Goal: Use online tool/utility: Utilize a website feature to perform a specific function

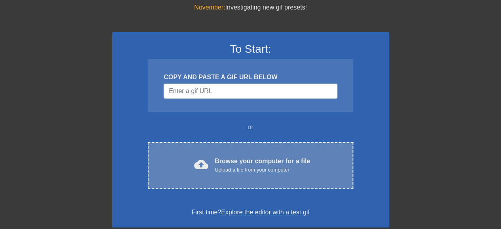
scroll to position [40, 0]
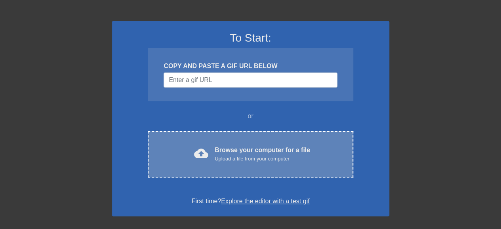
click at [241, 152] on div "Browse your computer for a file Upload a file from your computer" at bounding box center [262, 153] width 95 height 17
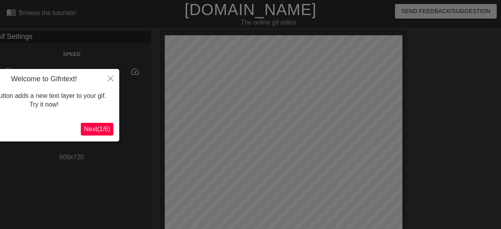
scroll to position [19, 0]
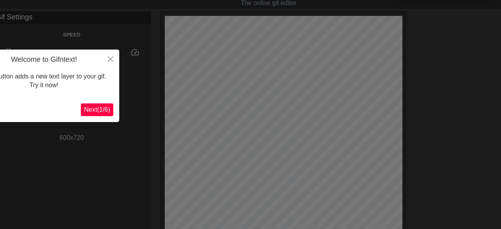
click at [102, 111] on span "Next ( 1 / 6 )" at bounding box center [97, 109] width 26 height 7
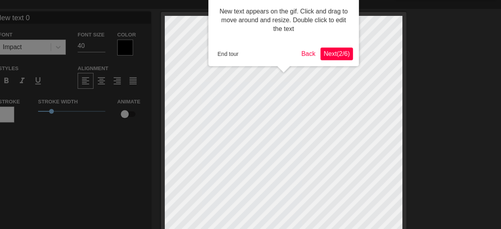
scroll to position [0, 0]
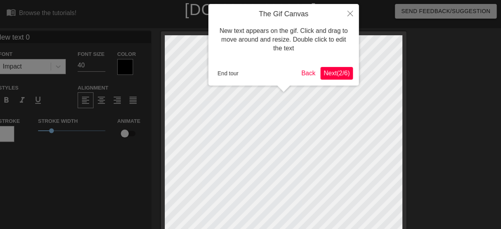
click at [337, 71] on span "Next ( 2 / 6 )" at bounding box center [336, 73] width 26 height 7
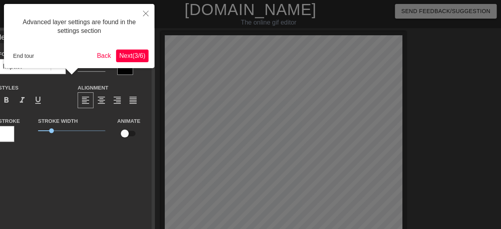
scroll to position [19, 0]
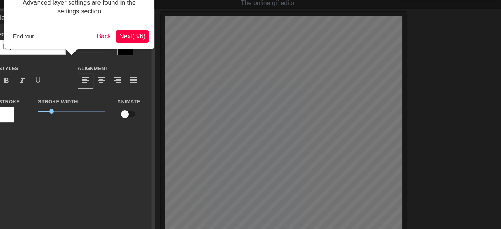
click at [142, 33] on span "Next ( 3 / 6 )" at bounding box center [132, 36] width 26 height 7
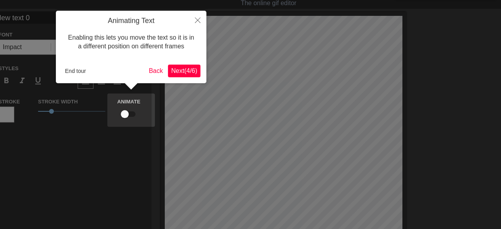
scroll to position [0, 0]
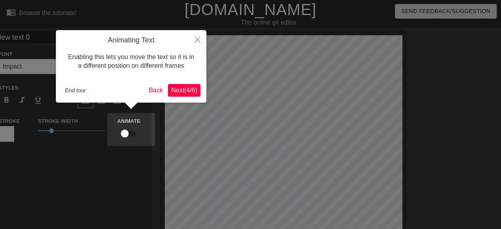
click at [180, 92] on span "Next ( 4 / 6 )" at bounding box center [184, 90] width 26 height 7
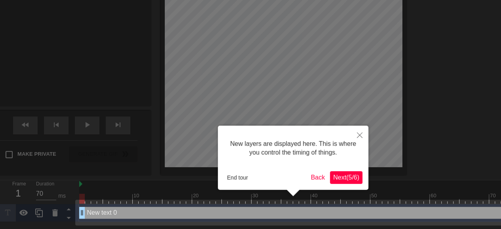
click at [340, 175] on span "Next ( 5 / 6 )" at bounding box center [346, 177] width 26 height 7
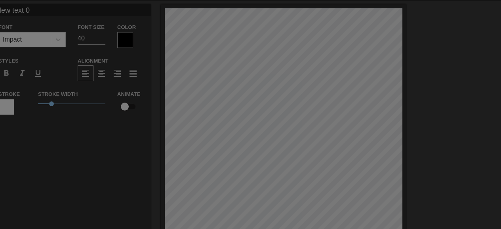
scroll to position [0, 0]
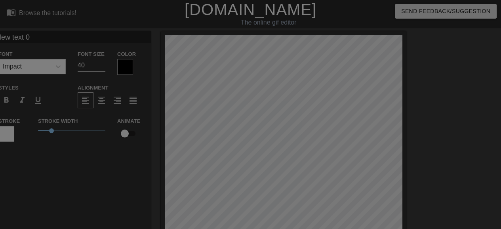
click at [467, 163] on div at bounding box center [250, 189] width 501 height 379
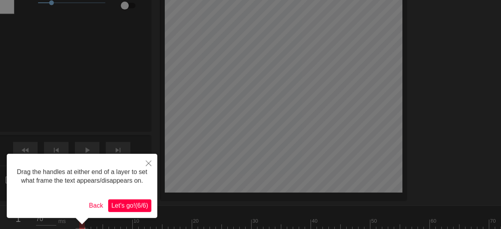
scroll to position [150, 0]
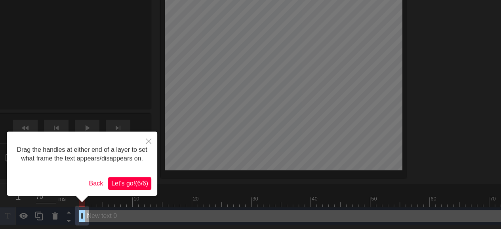
click at [129, 176] on div "Drag the handles at either end of a layer to set what frame the text appears/di…" at bounding box center [82, 163] width 150 height 64
click at [129, 184] on span "Let's go! ( 6 / 6 )" at bounding box center [129, 183] width 37 height 7
